Goal: Book appointment/travel/reservation

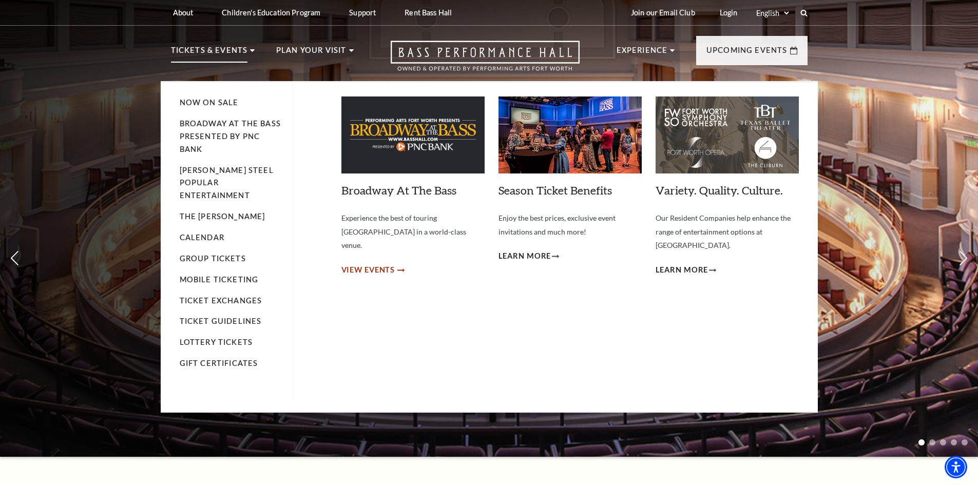
click at [379, 264] on span "View Events" at bounding box center [368, 270] width 54 height 13
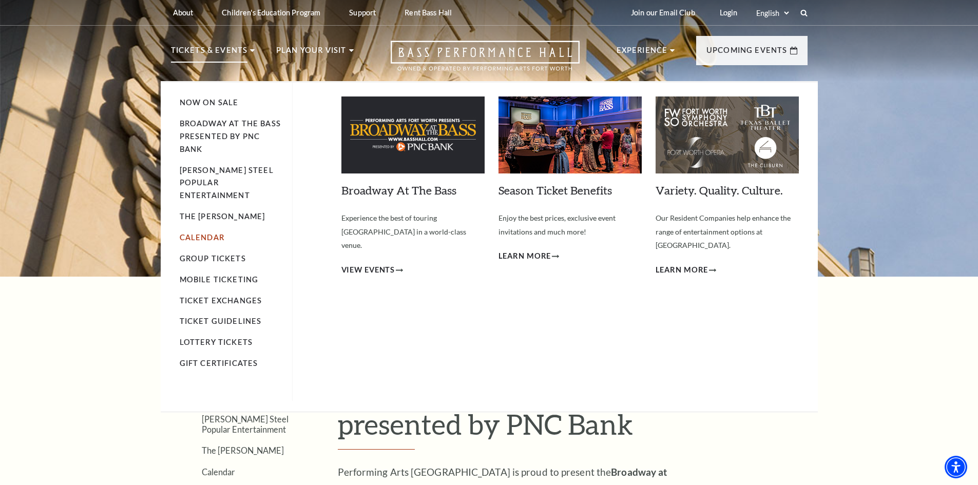
click at [206, 233] on link "Calendar" at bounding box center [202, 237] width 45 height 9
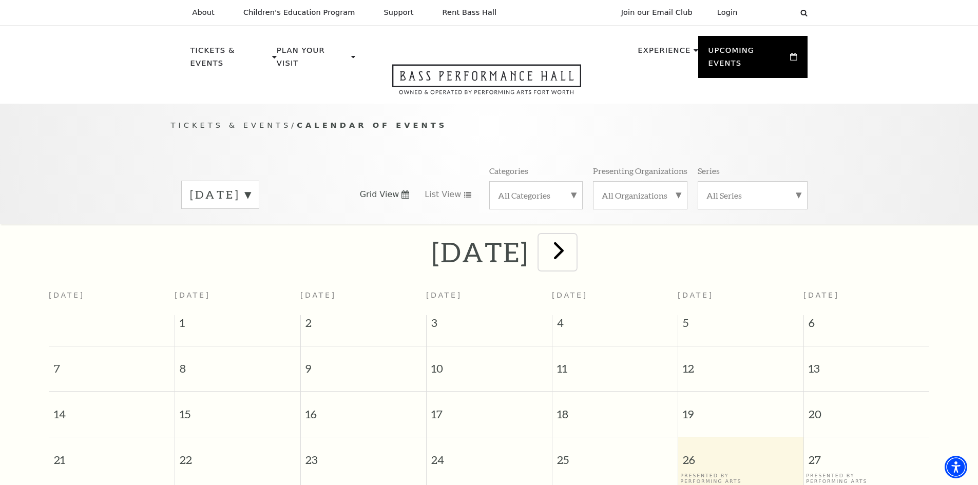
click at [573, 238] on span "next" at bounding box center [558, 250] width 29 height 29
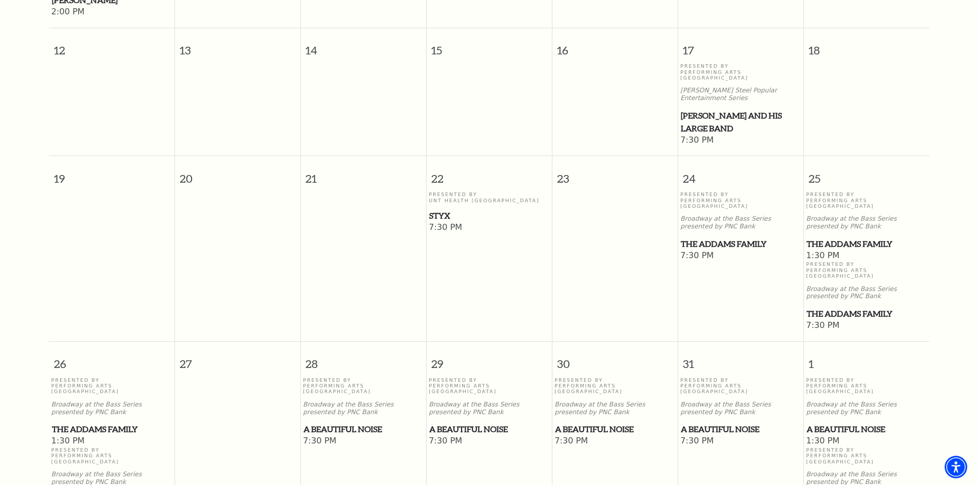
scroll to position [604, 0]
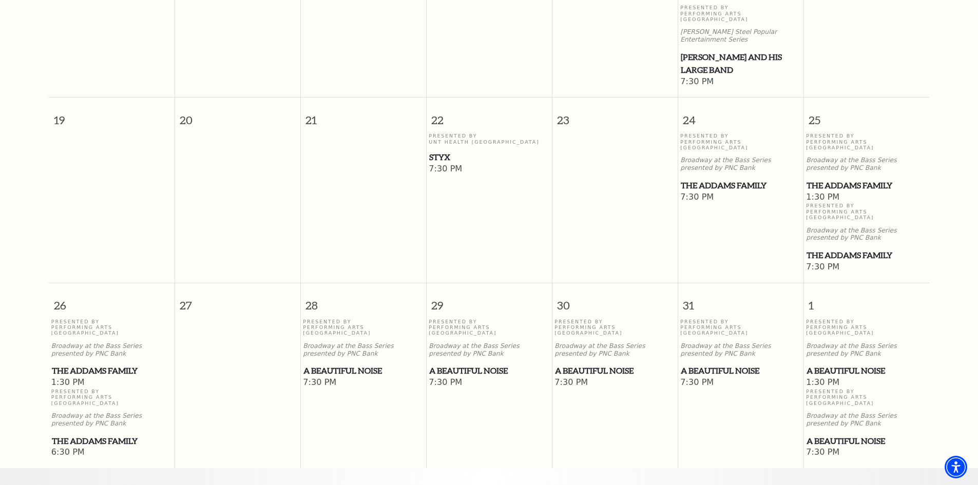
click at [715, 365] on span "A Beautiful Noise" at bounding box center [741, 371] width 120 height 13
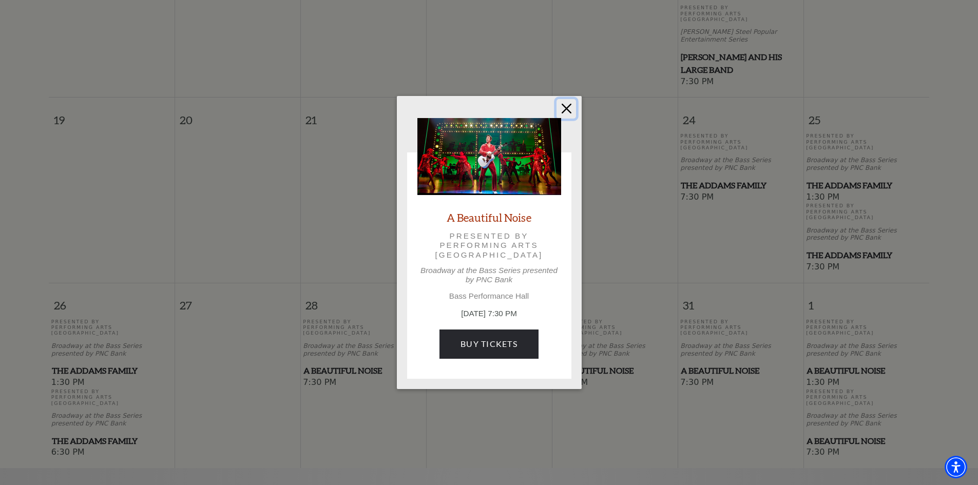
click at [567, 109] on button "Close" at bounding box center [567, 109] width 20 height 20
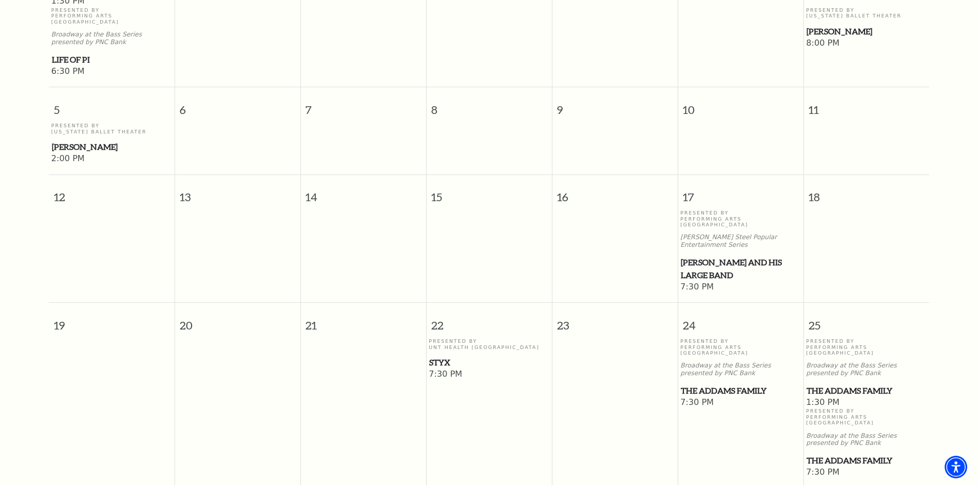
scroll to position [40, 0]
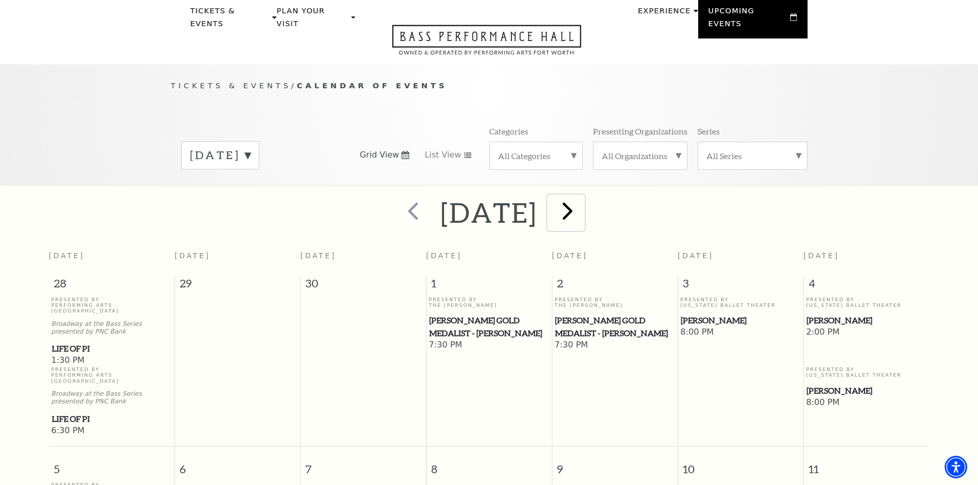
click at [582, 206] on span "next" at bounding box center [567, 210] width 29 height 29
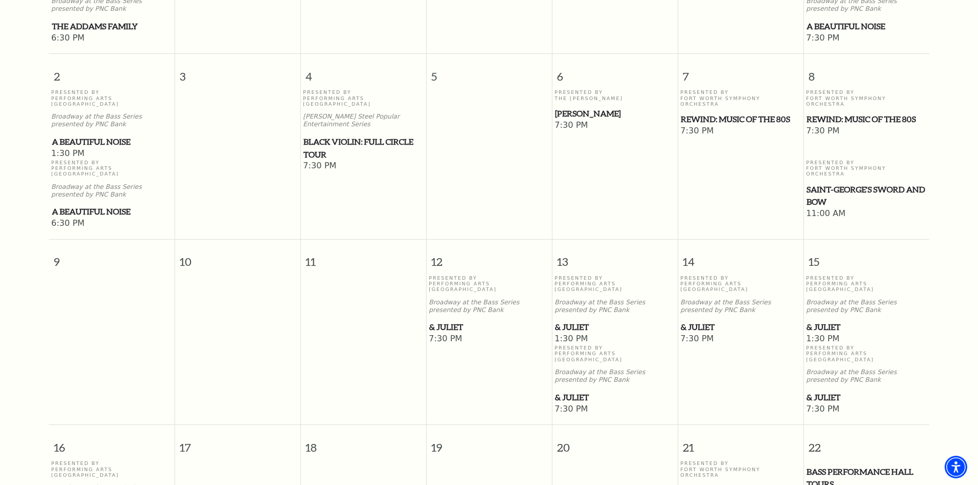
scroll to position [450, 0]
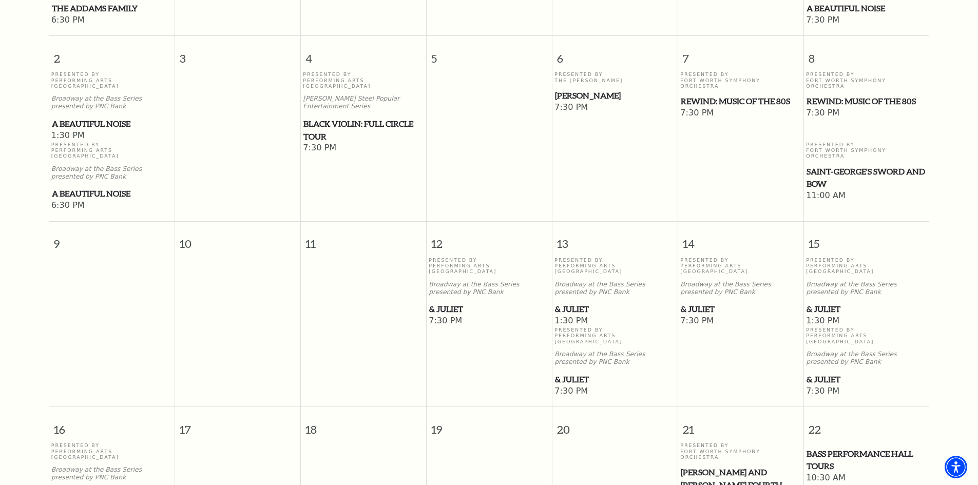
click at [575, 303] on span "& Juliet" at bounding box center [615, 309] width 120 height 13
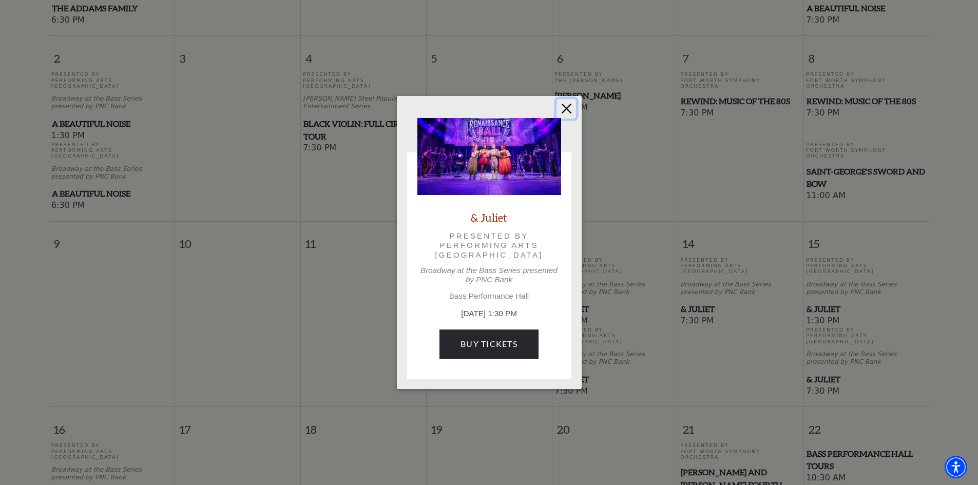
click at [564, 110] on button "Close" at bounding box center [567, 109] width 20 height 20
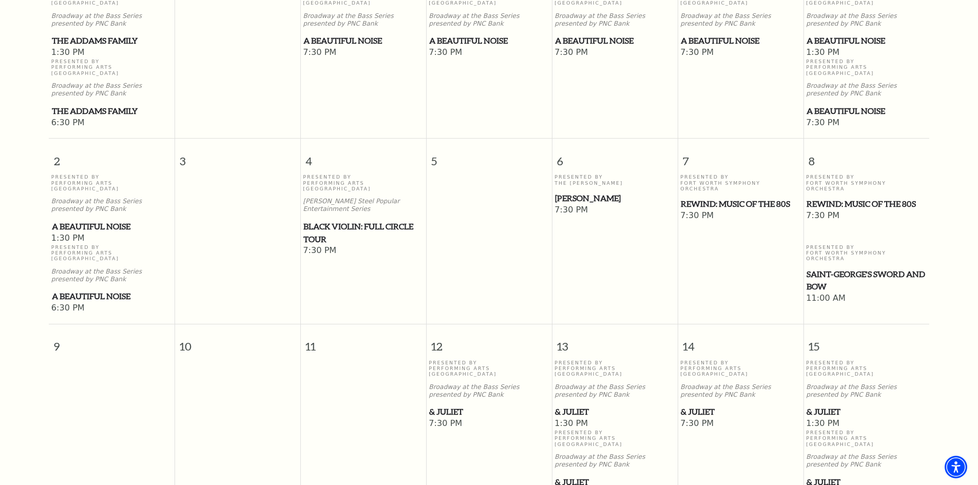
scroll to position [40, 0]
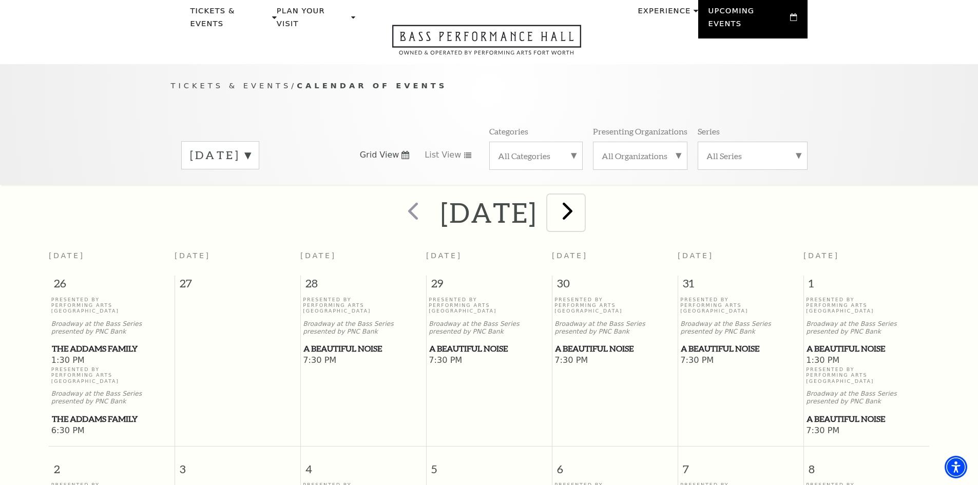
click at [582, 206] on span "next" at bounding box center [567, 210] width 29 height 29
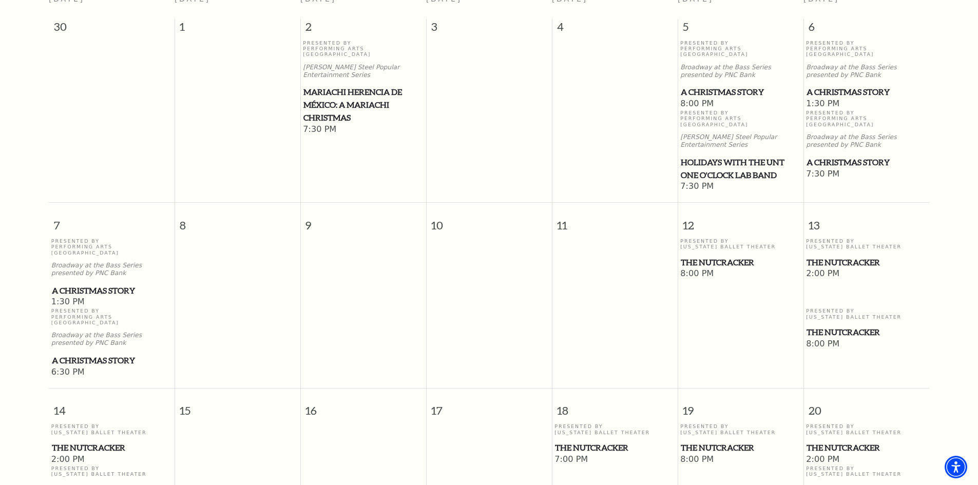
scroll to position [0, 0]
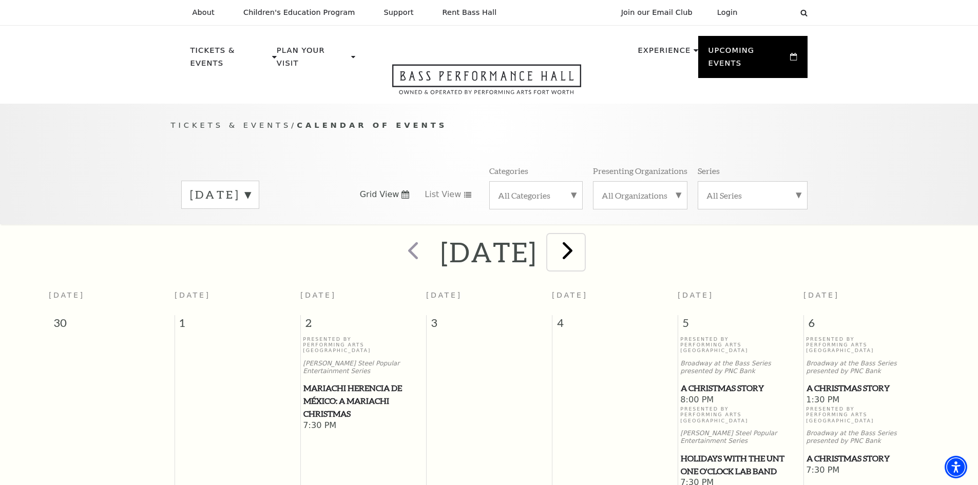
click at [582, 236] on span "next" at bounding box center [567, 250] width 29 height 29
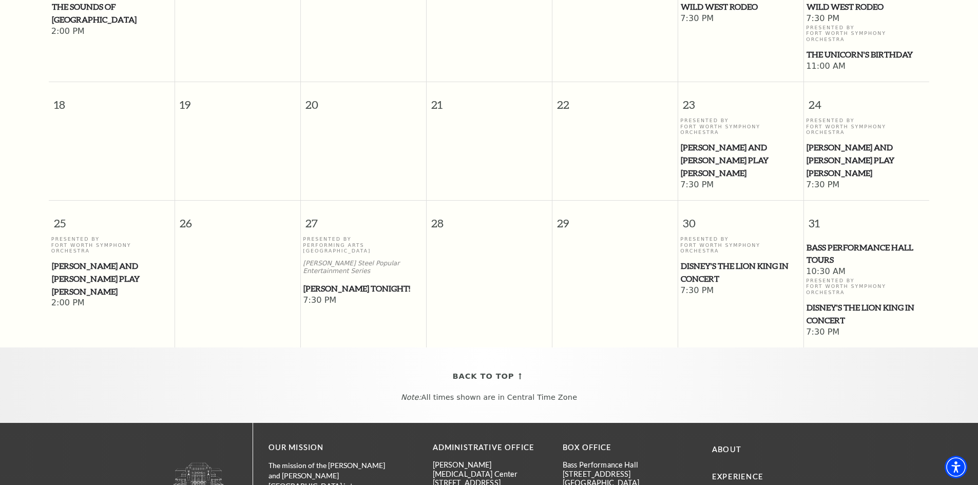
scroll to position [553, 0]
